Goal: Task Accomplishment & Management: Use online tool/utility

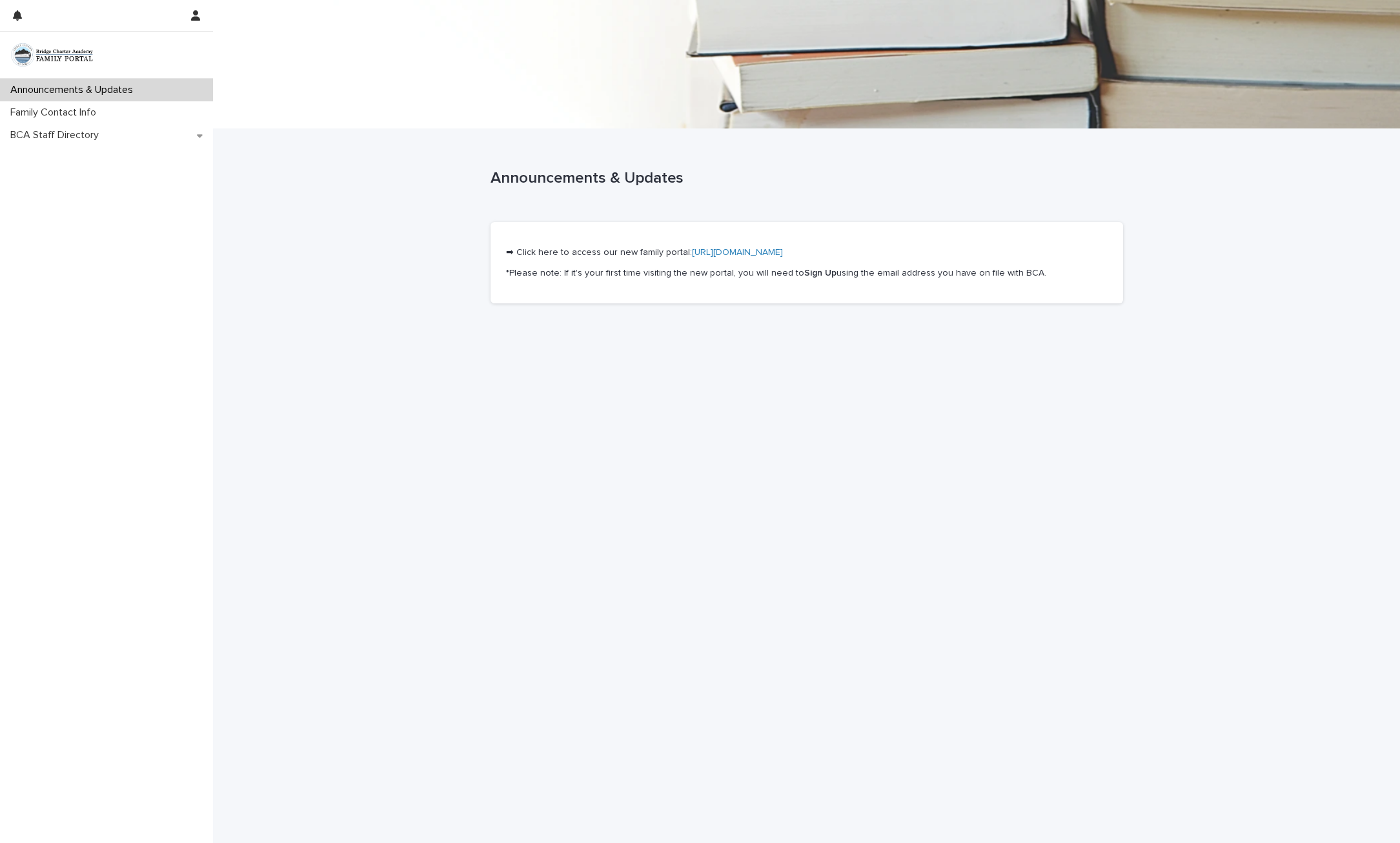
click at [731, 251] on link "[URL][DOMAIN_NAME]" at bounding box center [737, 252] width 91 height 9
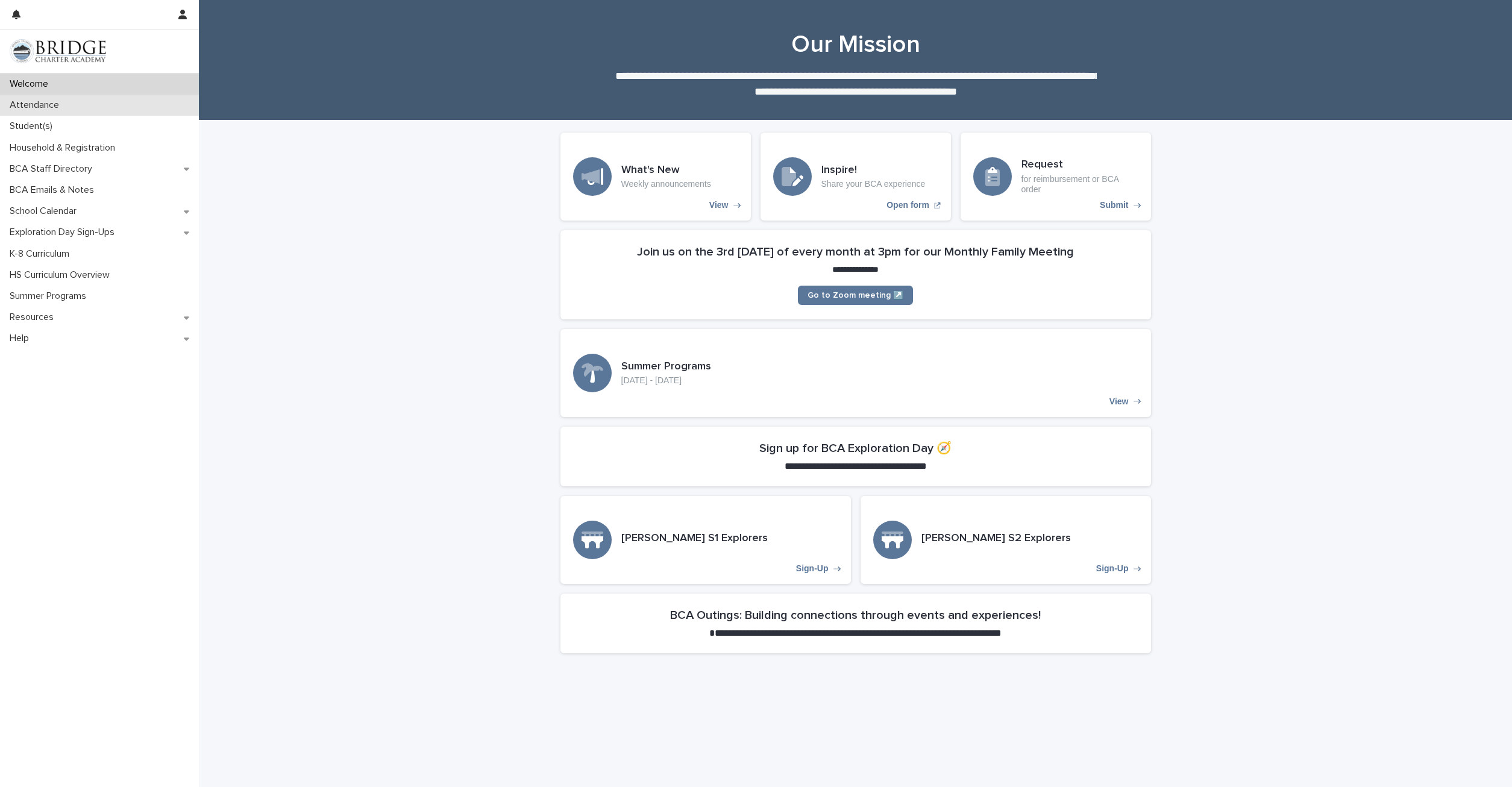
click at [55, 112] on div "Attendance" at bounding box center [99, 105] width 199 height 21
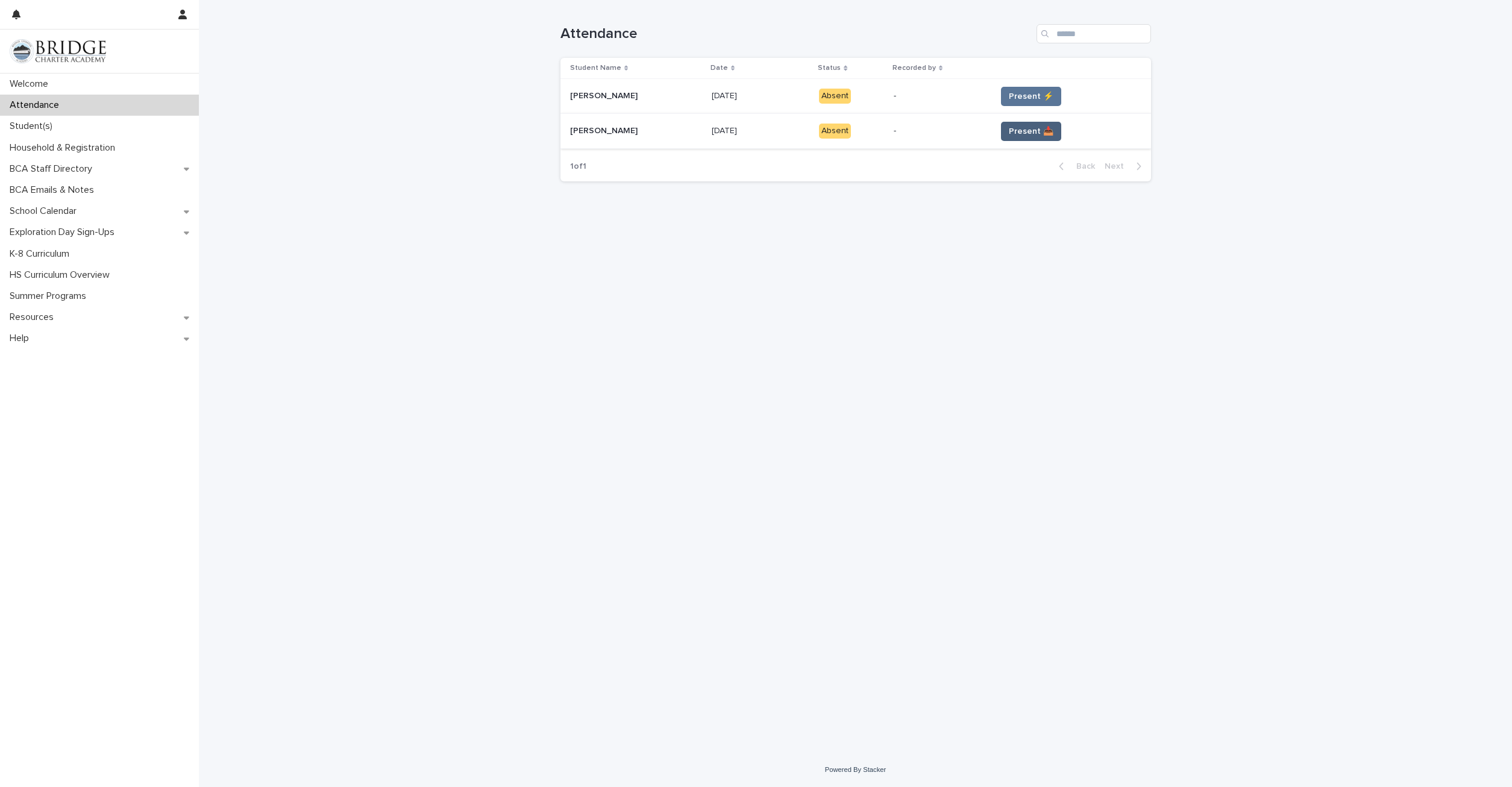
click at [1016, 129] on span "Present 📥" at bounding box center [1031, 132] width 44 height 12
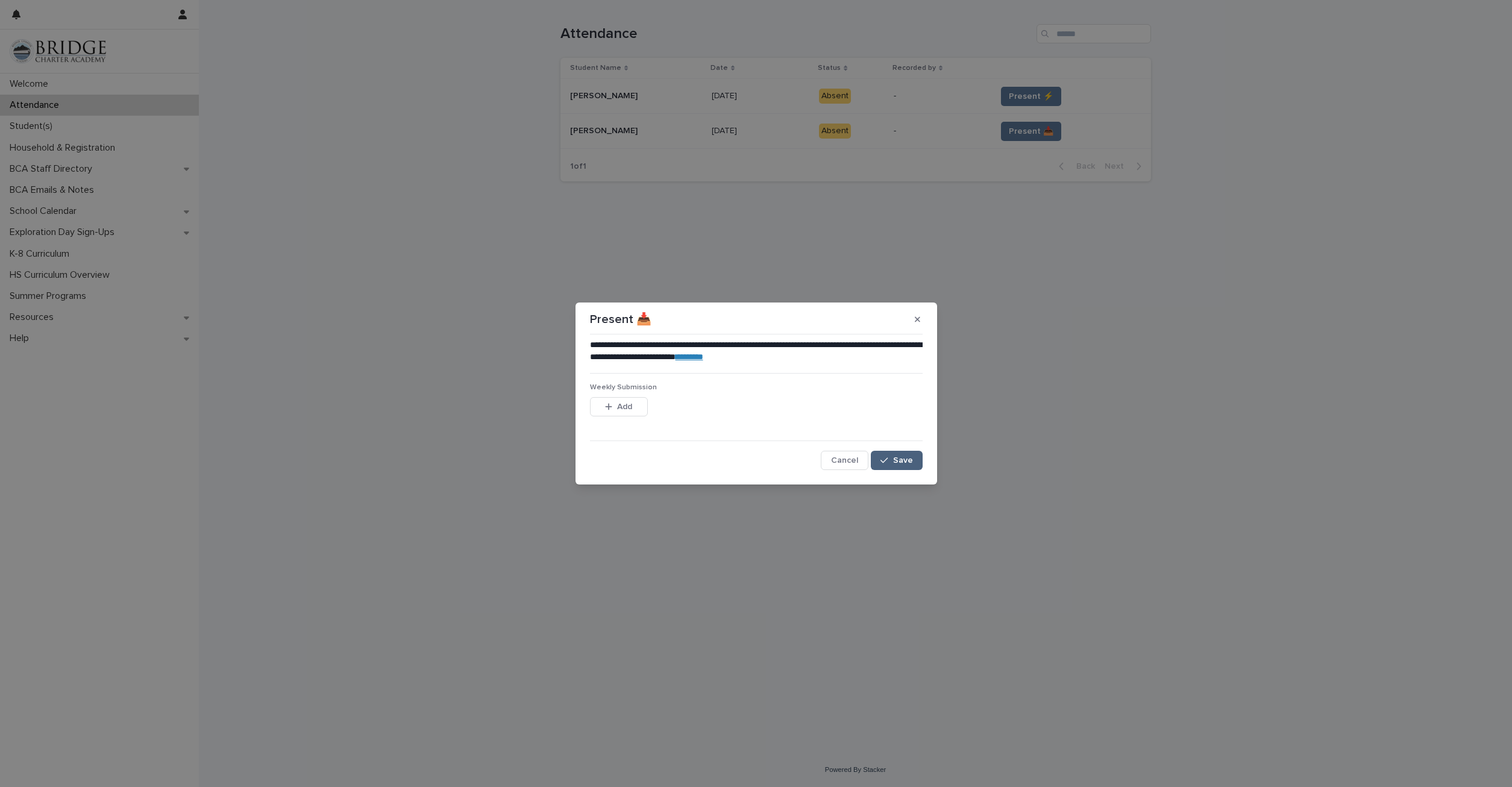
click at [895, 463] on span "Save" at bounding box center [903, 460] width 20 height 8
